Goal: Find specific page/section: Find specific page/section

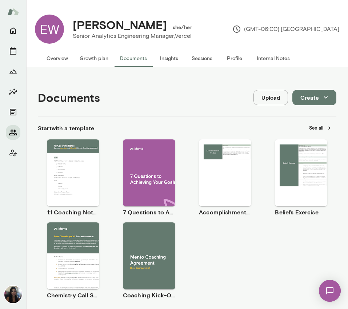
click at [14, 132] on icon "Members" at bounding box center [13, 132] width 9 height 9
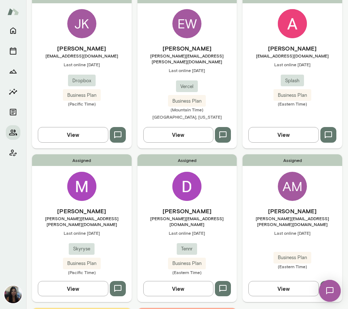
scroll to position [94, 0]
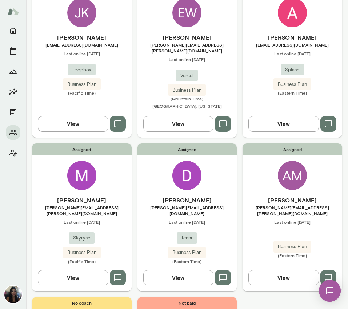
click at [287, 118] on button "View" at bounding box center [284, 123] width 71 height 15
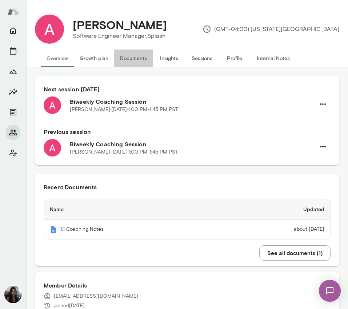
click at [134, 61] on button "Documents" at bounding box center [133, 57] width 39 height 17
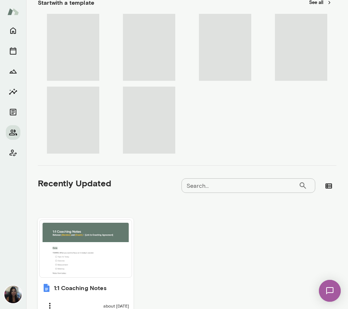
scroll to position [190, 0]
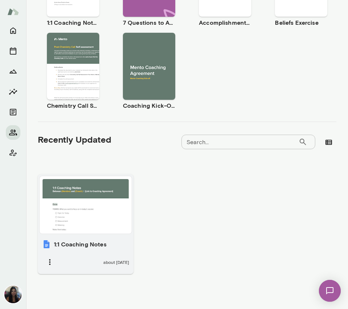
click at [90, 207] on div at bounding box center [86, 205] width 86 height 52
